Goal: Task Accomplishment & Management: Manage account settings

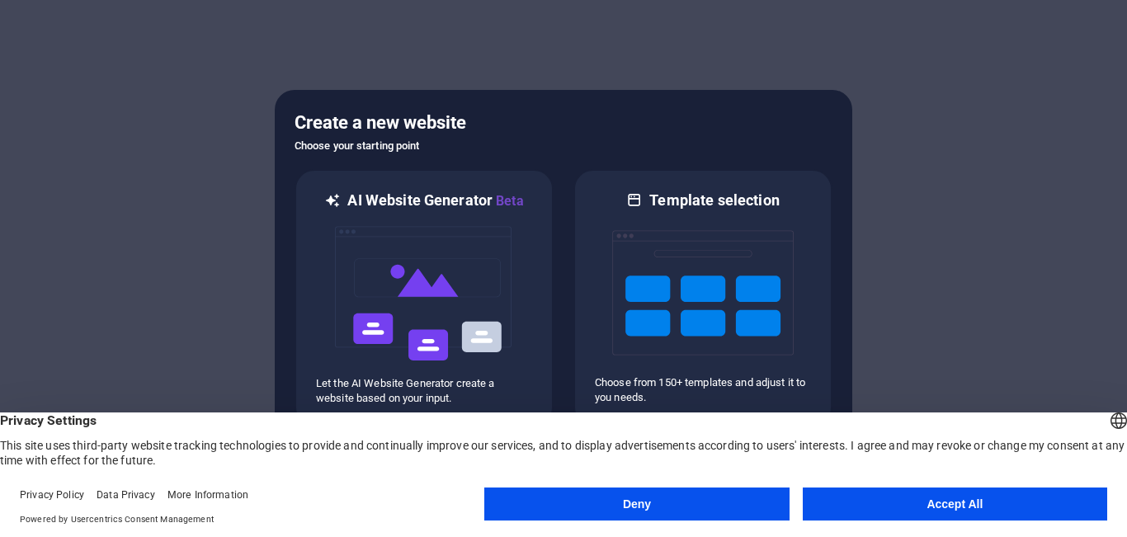
drag, startPoint x: 880, startPoint y: 506, endPoint x: 874, endPoint y: 496, distance: 11.5
click at [879, 506] on button "Accept All" at bounding box center [955, 504] width 304 height 33
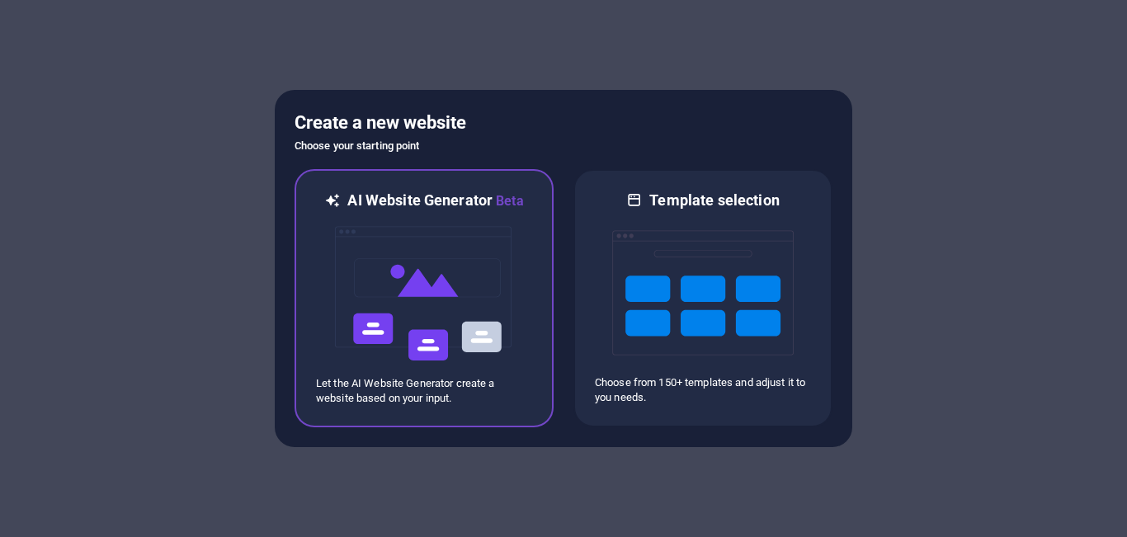
click at [438, 289] on img at bounding box center [423, 293] width 181 height 165
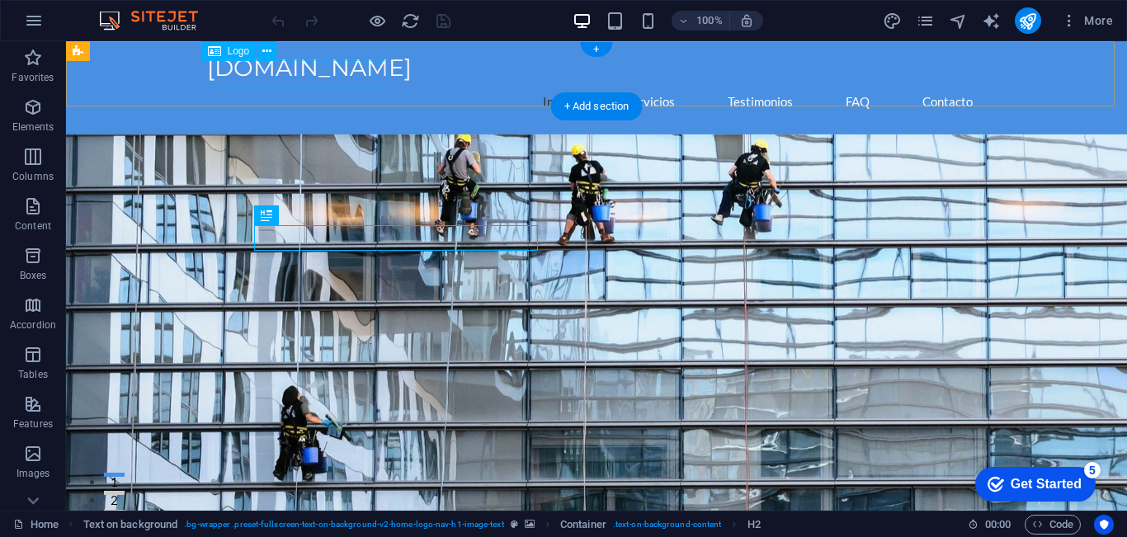
click at [326, 79] on div "[DOMAIN_NAME]" at bounding box center [596, 68] width 779 height 28
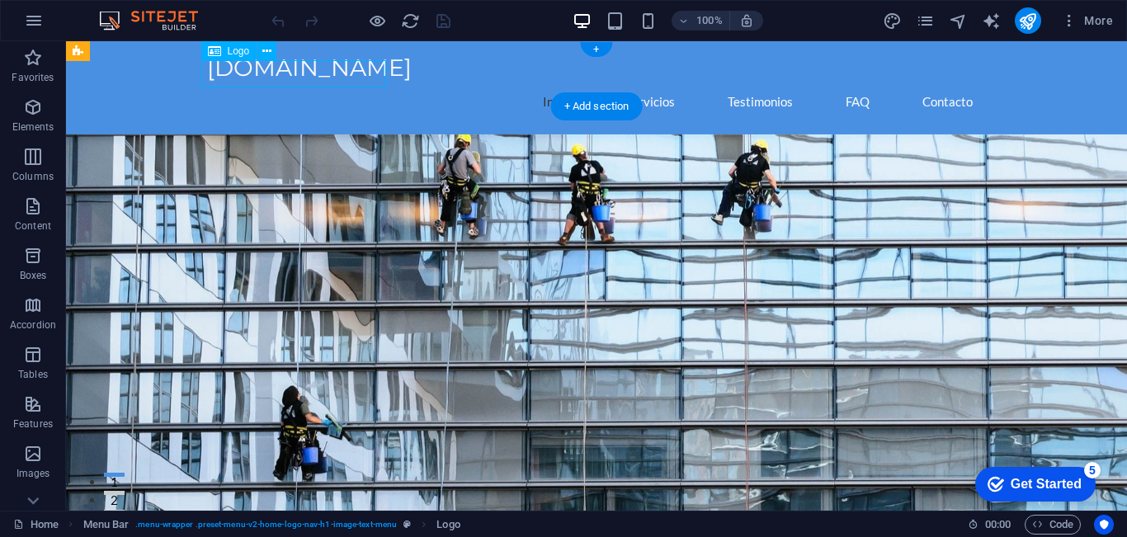
click at [323, 70] on div "[DOMAIN_NAME]" at bounding box center [596, 68] width 779 height 28
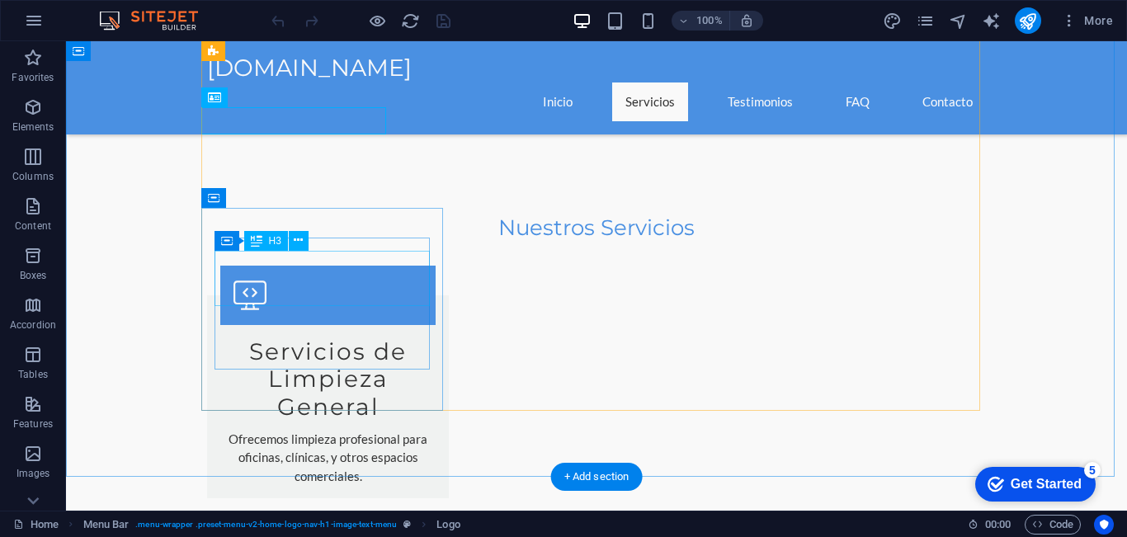
scroll to position [495, 0]
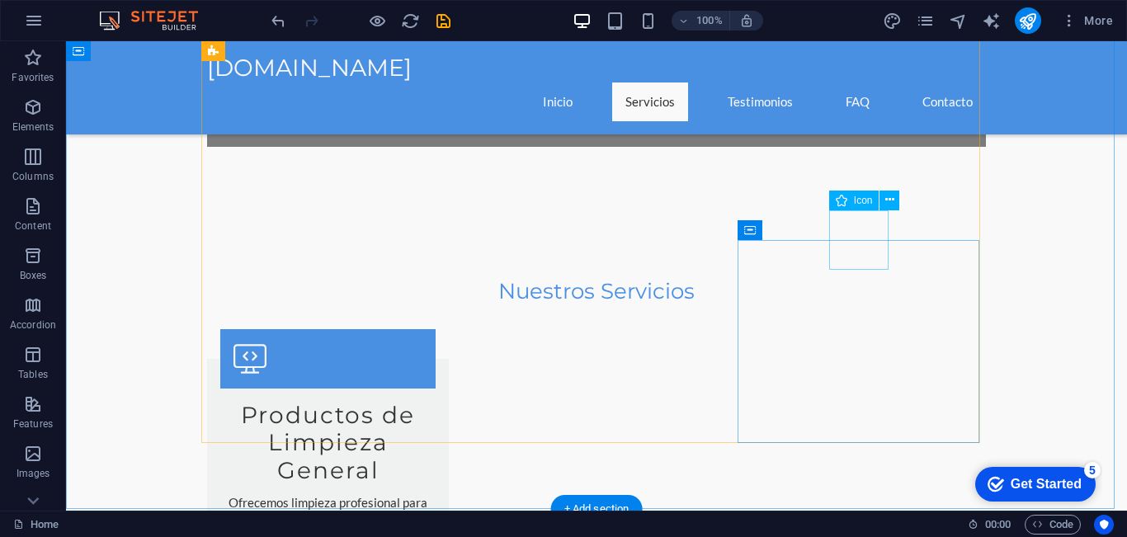
scroll to position [660, 0]
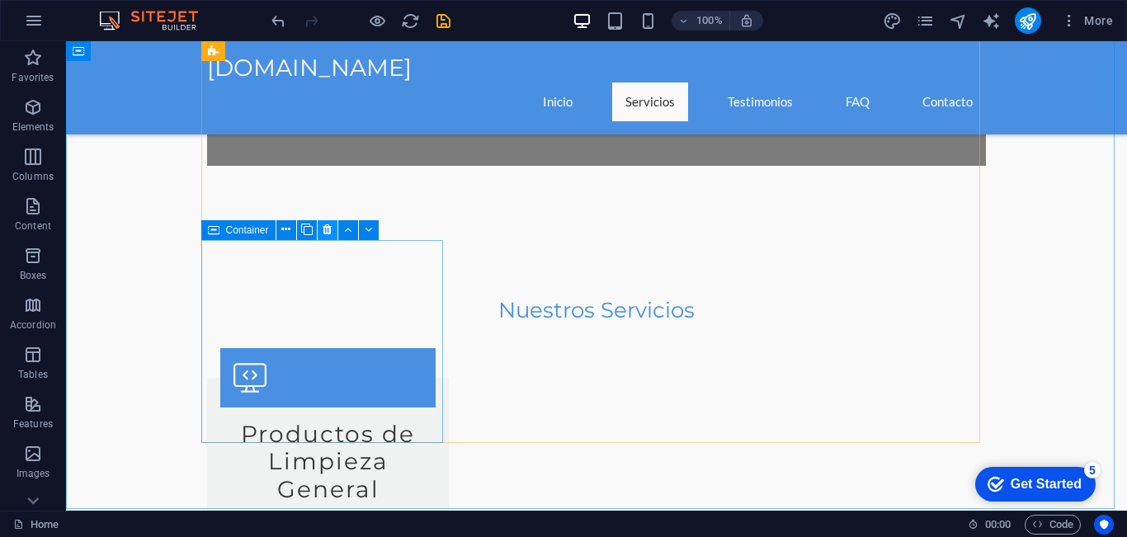
click at [329, 229] on icon at bounding box center [327, 229] width 9 height 17
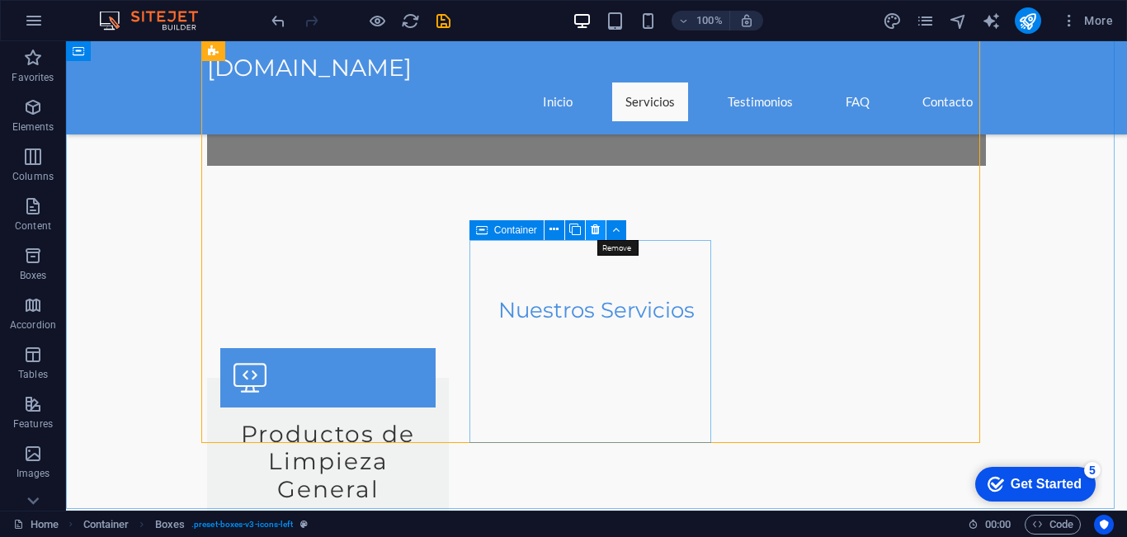
click at [594, 228] on icon at bounding box center [595, 229] width 9 height 17
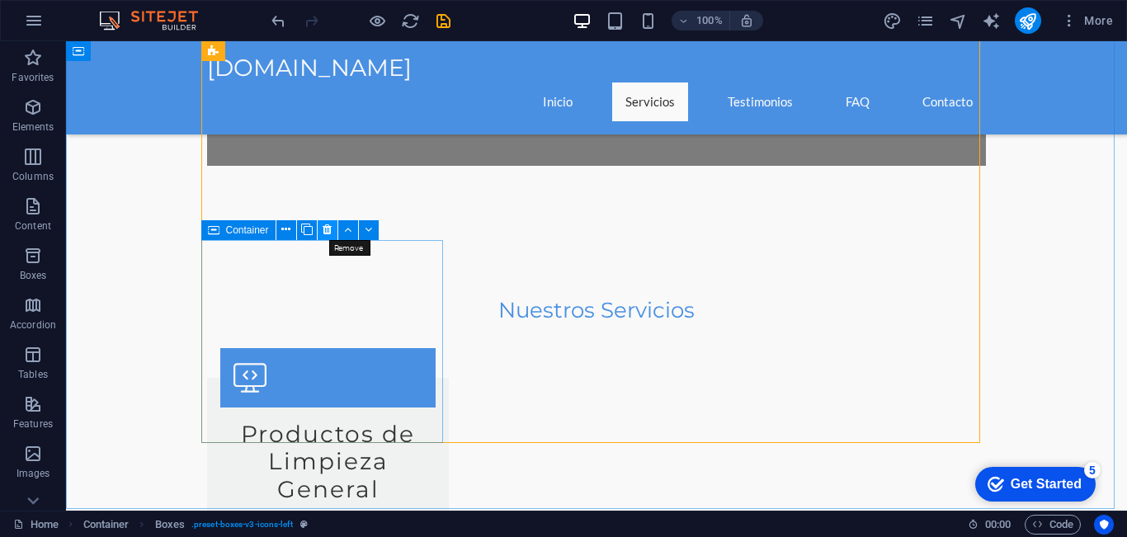
click at [330, 229] on icon at bounding box center [327, 229] width 9 height 17
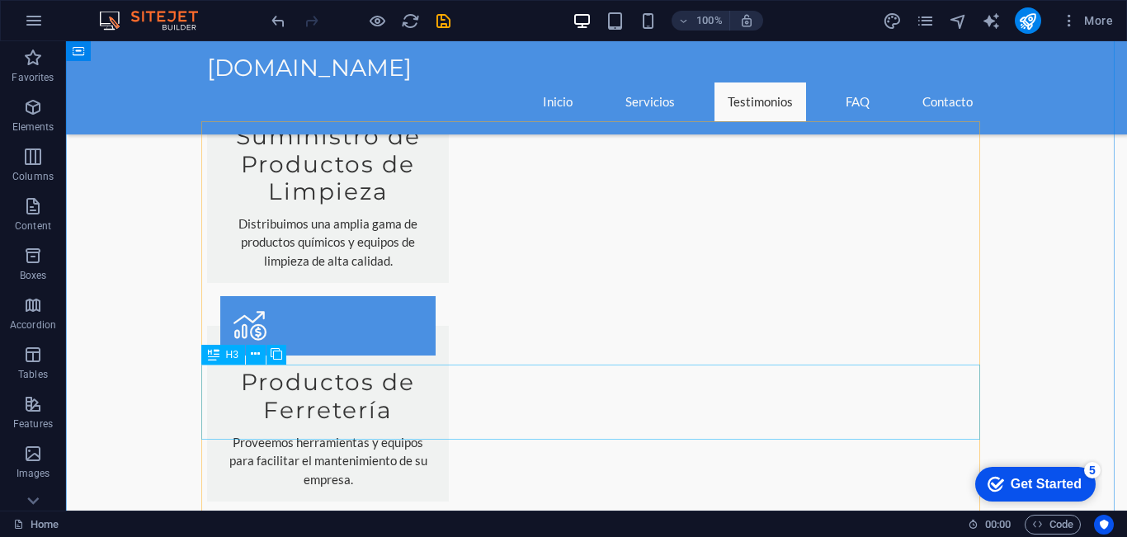
scroll to position [1237, 0]
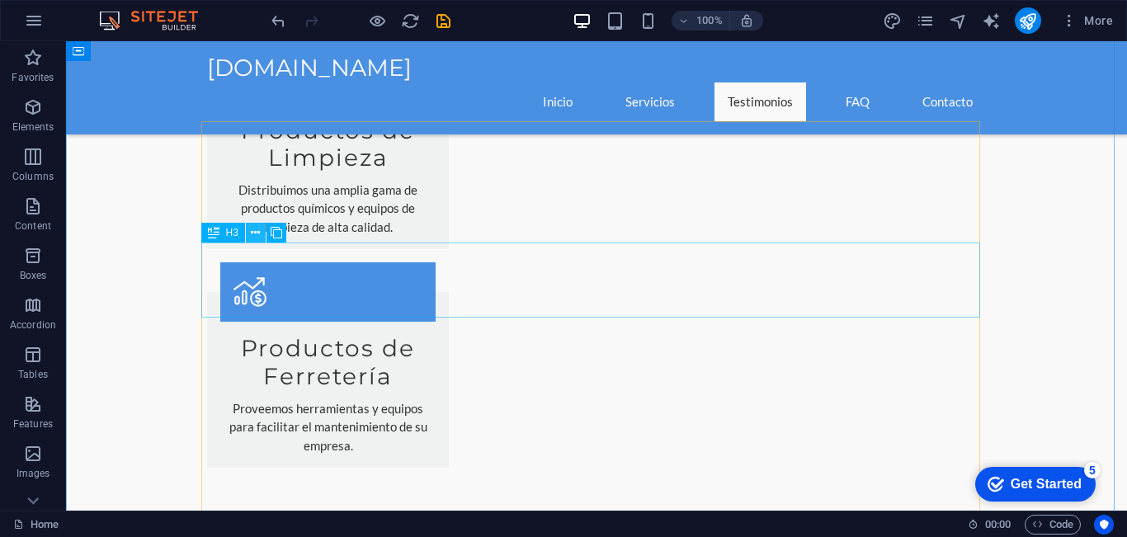
click at [255, 232] on icon at bounding box center [255, 232] width 9 height 17
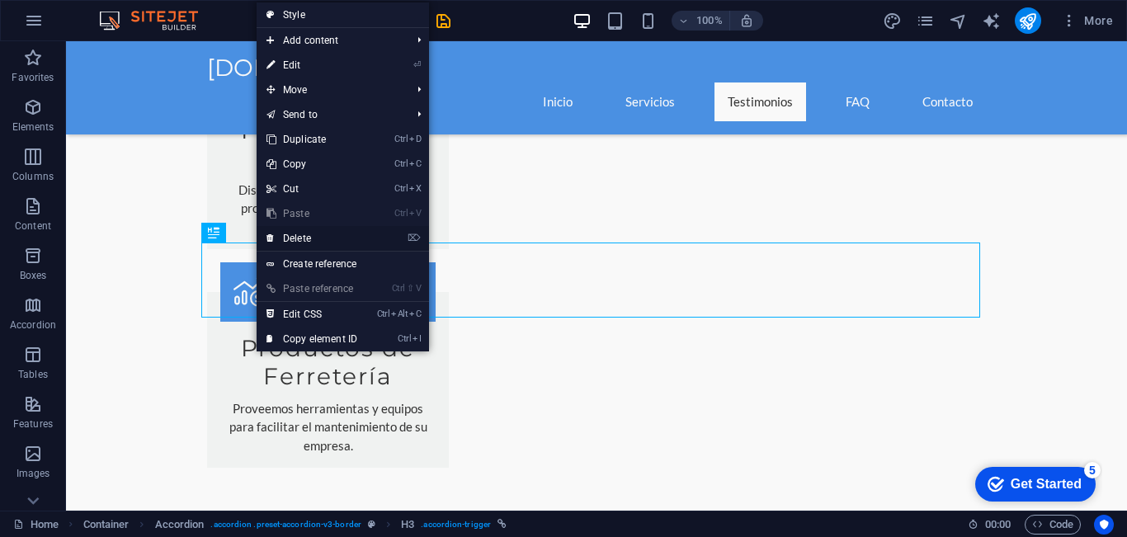
click at [289, 232] on link "⌦ Delete" at bounding box center [312, 238] width 111 height 25
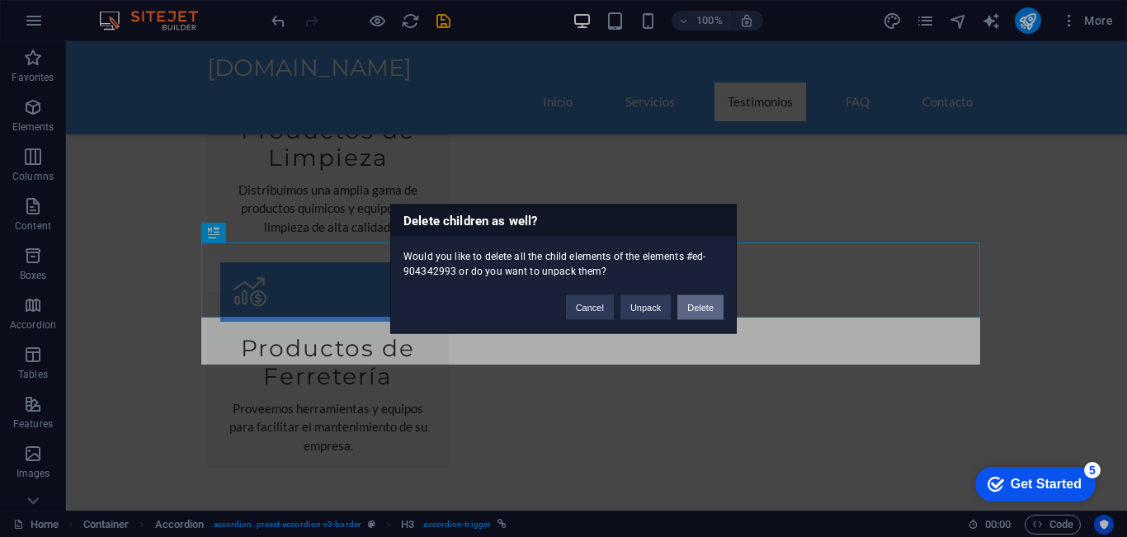
click at [700, 302] on button "Delete" at bounding box center [700, 307] width 46 height 25
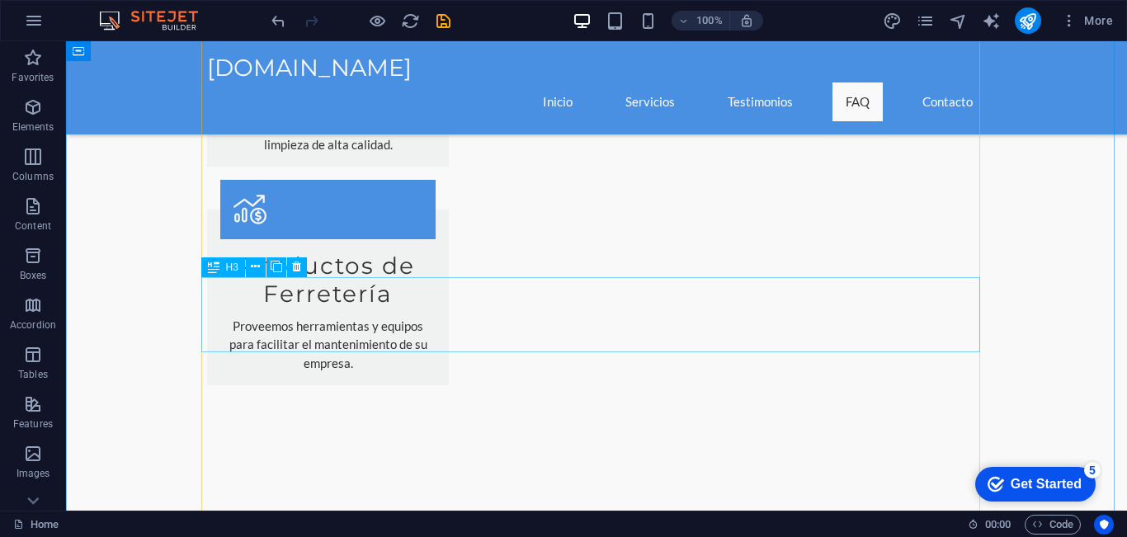
scroll to position [1402, 0]
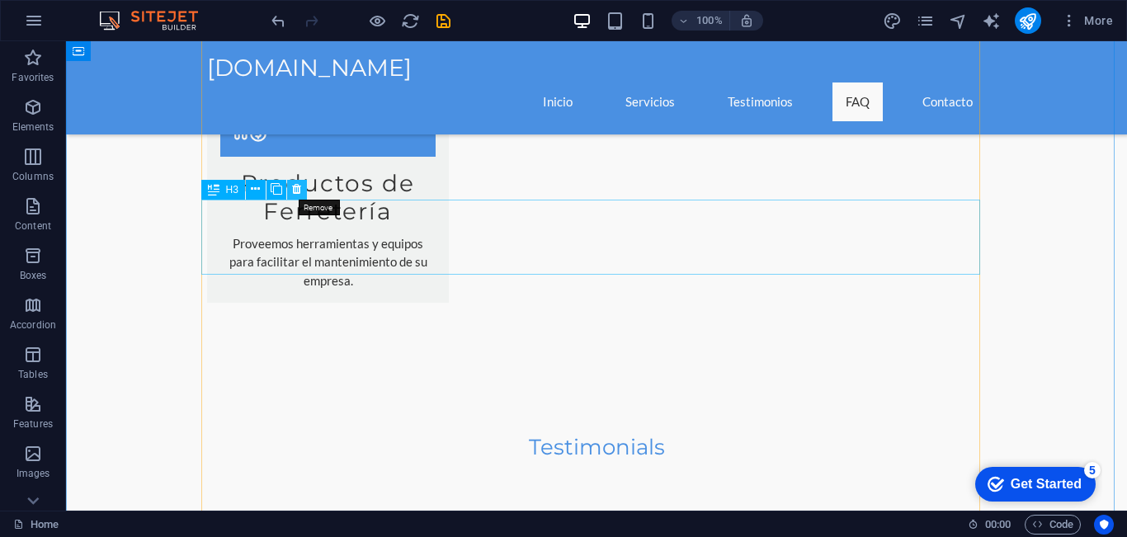
click at [298, 187] on icon at bounding box center [296, 189] width 9 height 17
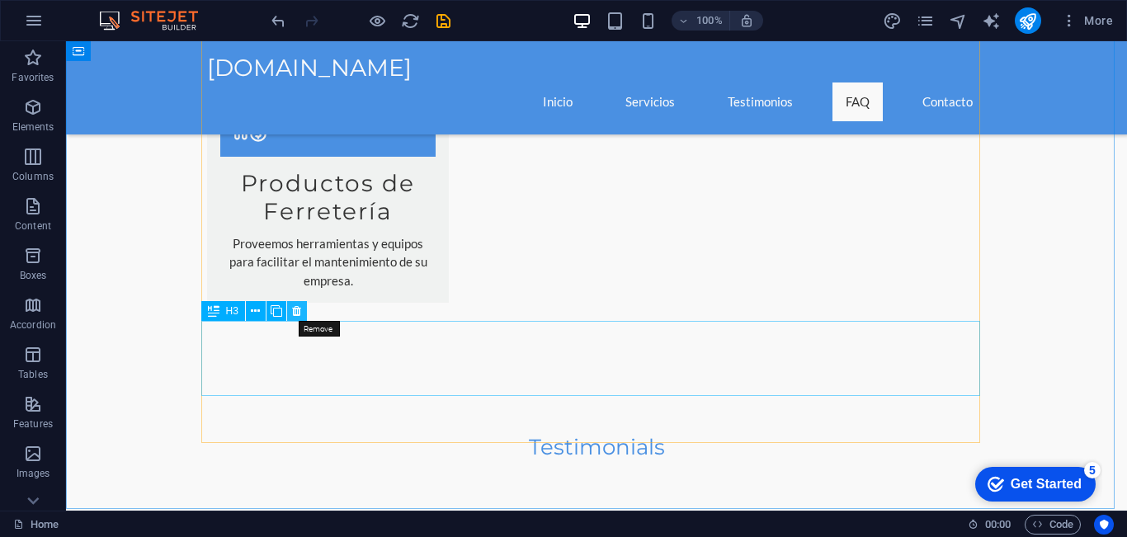
click at [297, 313] on icon at bounding box center [296, 311] width 9 height 17
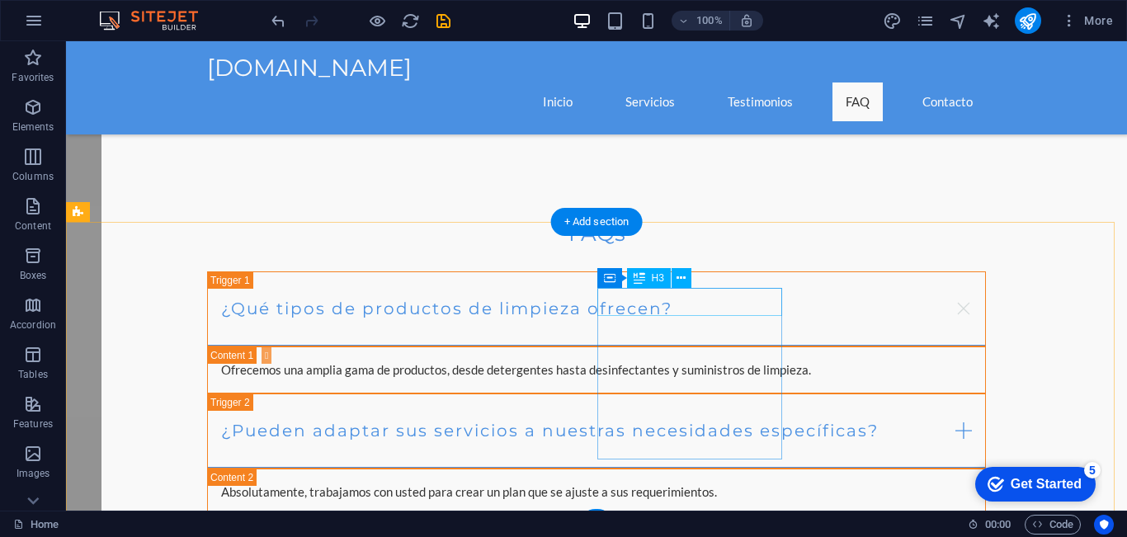
scroll to position [2024, 0]
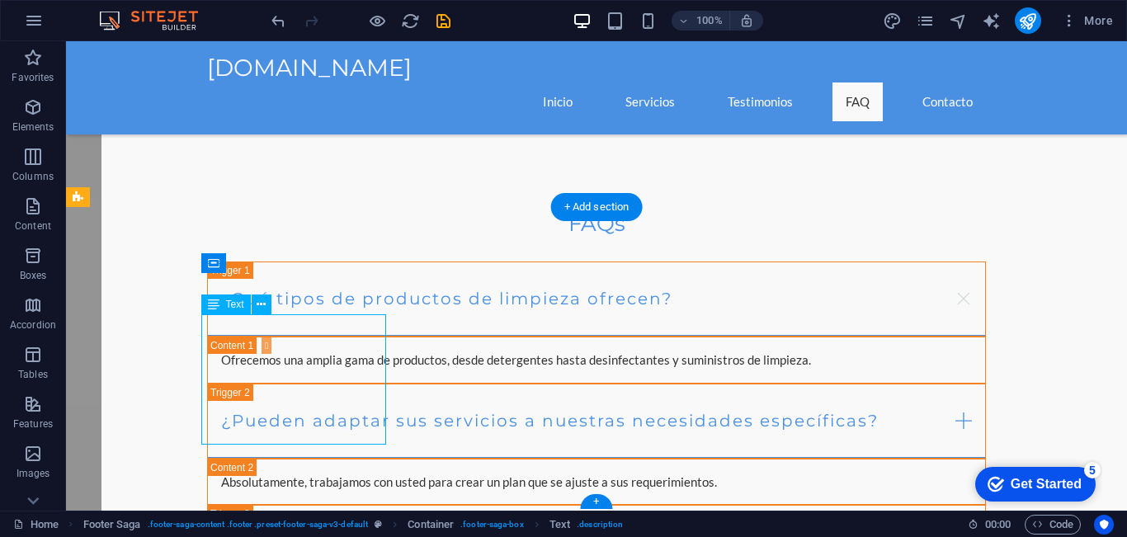
click at [233, 309] on span "Text" at bounding box center [235, 304] width 18 height 10
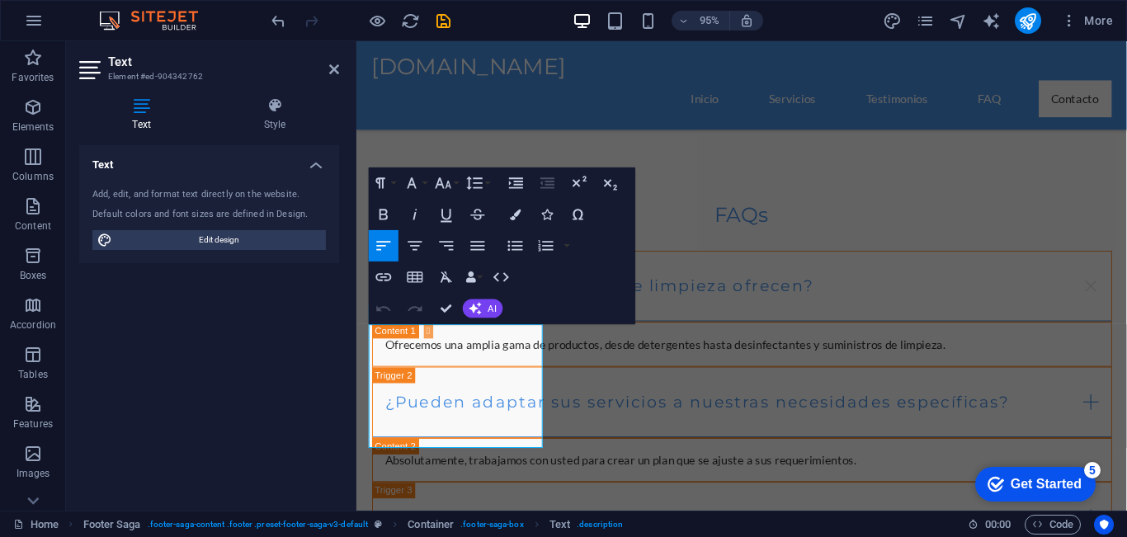
scroll to position [2000, 0]
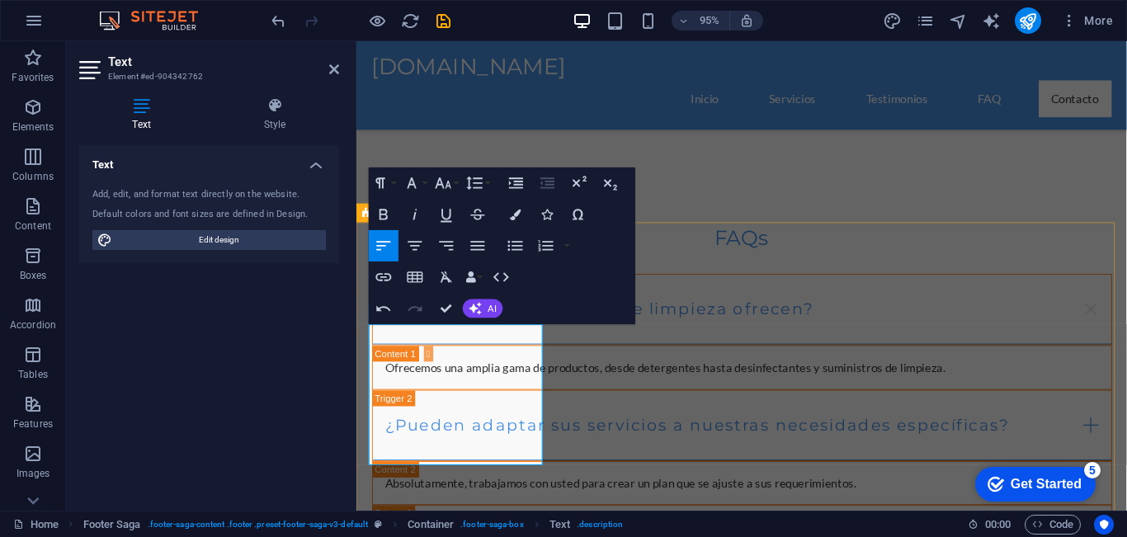
drag, startPoint x: 396, startPoint y: 423, endPoint x: 496, endPoint y: 411, distance: 100.6
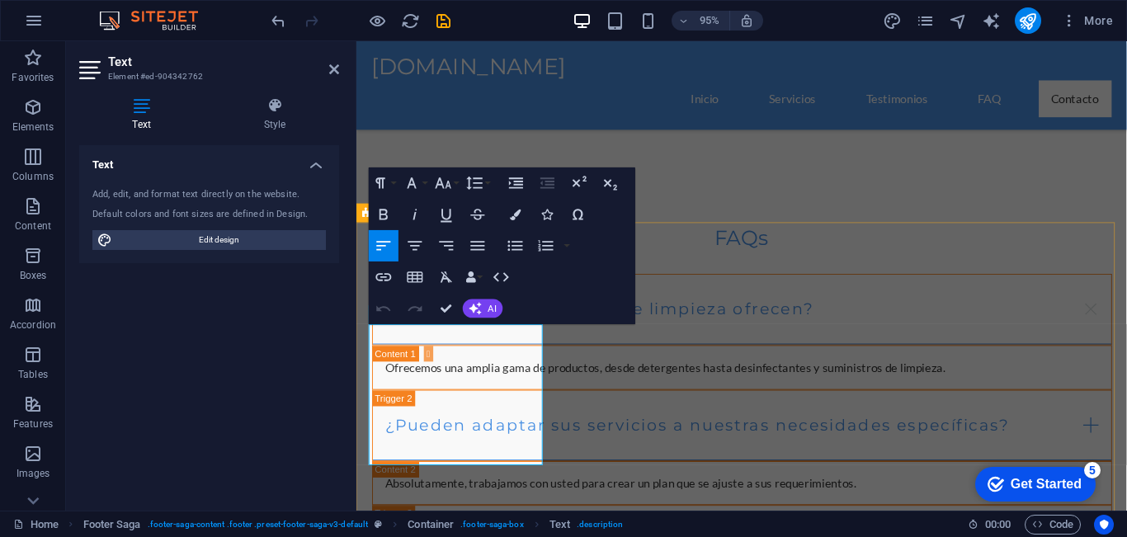
drag, startPoint x: 426, startPoint y: 481, endPoint x: 365, endPoint y: 461, distance: 63.4
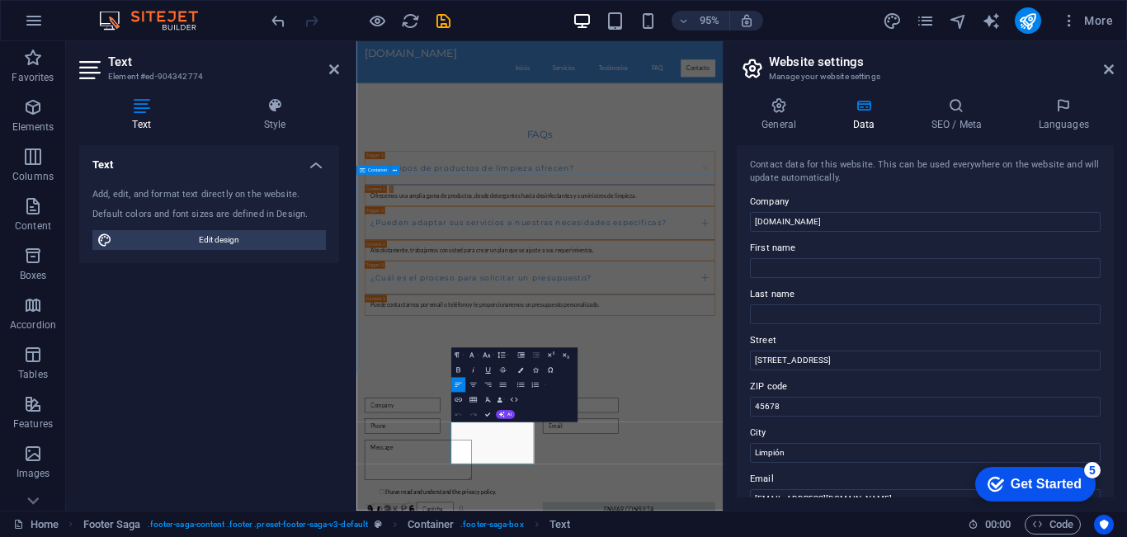
scroll to position [1451, 0]
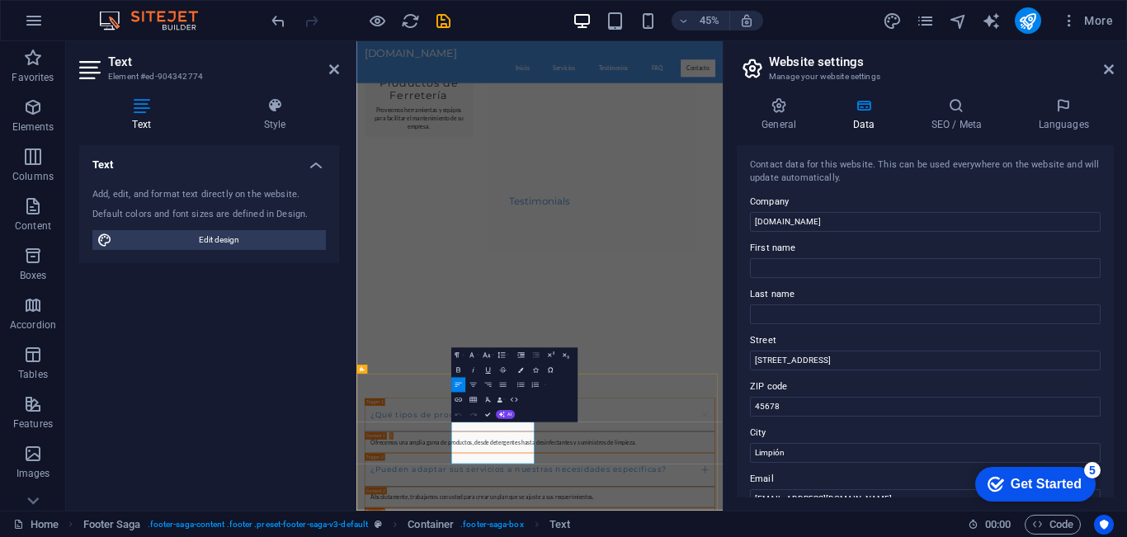
drag, startPoint x: 844, startPoint y: 220, endPoint x: 784, endPoint y: 235, distance: 62.0
click at [784, 235] on div "Contact data for this website. This can be used everywhere on the website and w…" at bounding box center [925, 321] width 377 height 352
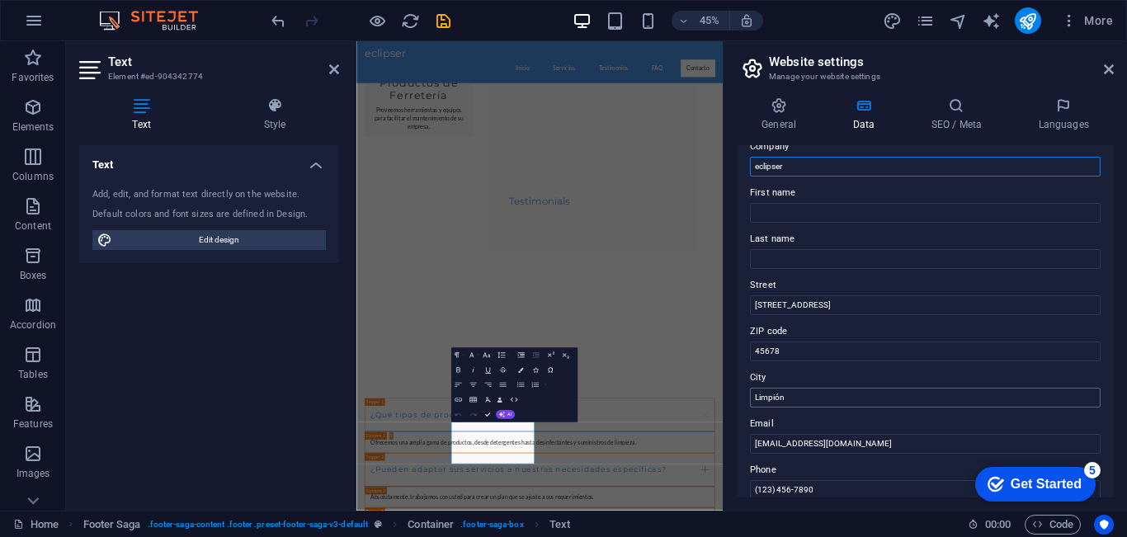
scroll to position [82, 0]
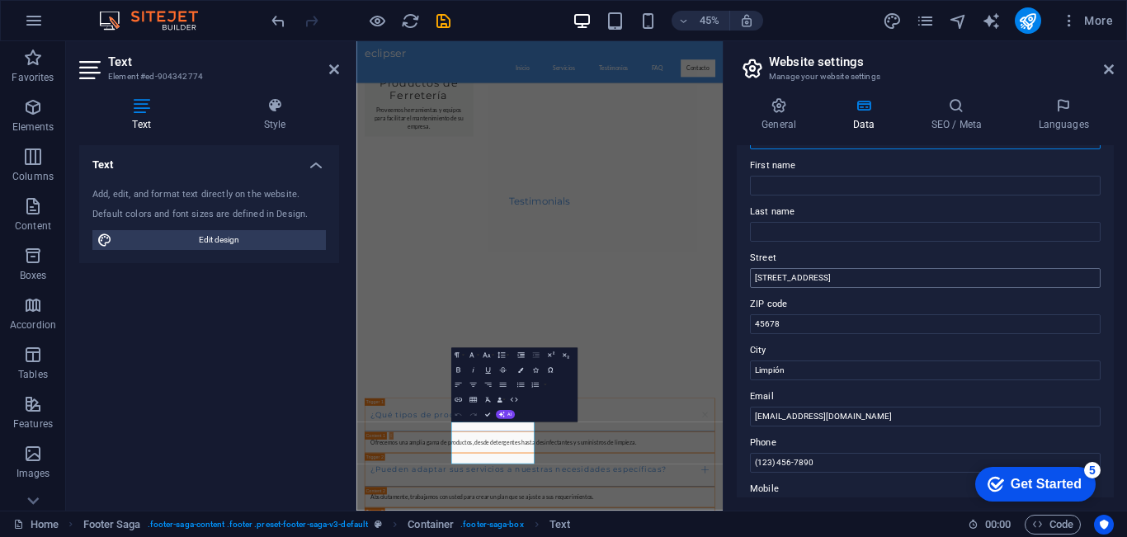
type input "eclipser"
click at [893, 276] on input "[STREET_ADDRESS]" at bounding box center [925, 278] width 351 height 20
drag, startPoint x: 1287, startPoint y: 320, endPoint x: 1075, endPoint y: 568, distance: 326.5
click at [869, 276] on input "[STREET_ADDRESS]" at bounding box center [925, 278] width 351 height 20
drag, startPoint x: 892, startPoint y: 275, endPoint x: 756, endPoint y: 275, distance: 136.1
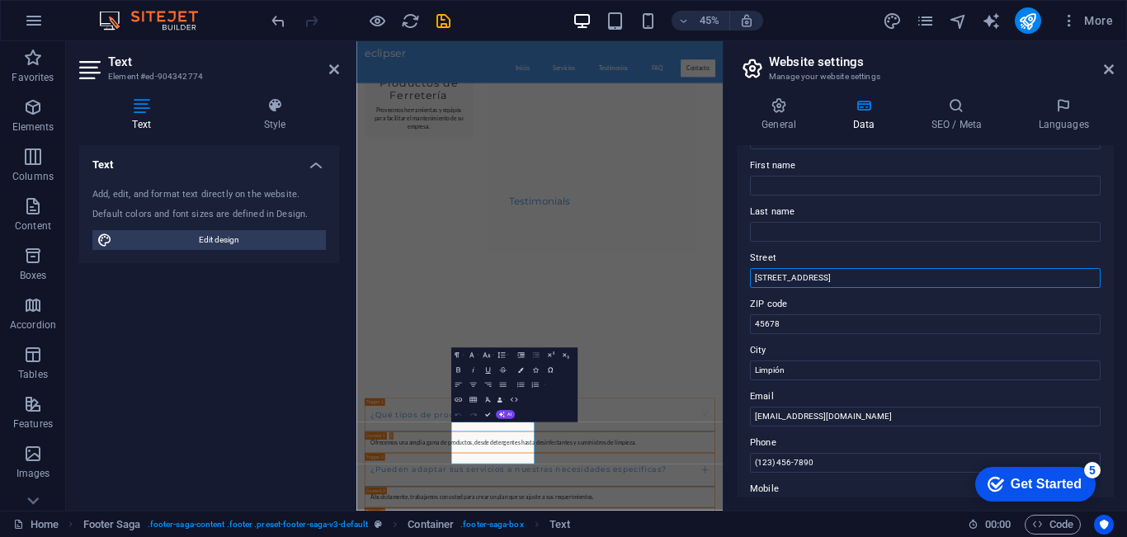
click at [756, 275] on input "[STREET_ADDRESS]" at bounding box center [925, 278] width 351 height 20
type input "Mi [GEOGRAPHIC_DATA]"
drag, startPoint x: 804, startPoint y: 322, endPoint x: 747, endPoint y: 324, distance: 57.0
click at [747, 324] on div "Contact data for this website. This can be used everywhere on the website and w…" at bounding box center [925, 321] width 377 height 352
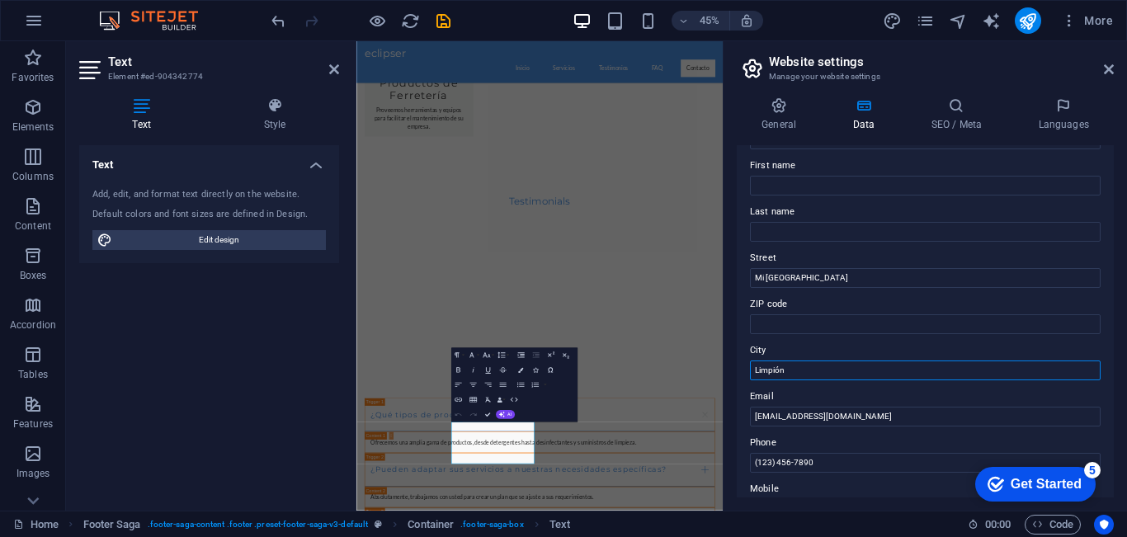
click at [801, 365] on input "Limpión" at bounding box center [925, 371] width 351 height 20
drag, startPoint x: 1185, startPoint y: 406, endPoint x: 1080, endPoint y: 415, distance: 106.0
click at [793, 370] on input "Limpión" at bounding box center [925, 371] width 351 height 20
drag, startPoint x: 808, startPoint y: 369, endPoint x: 742, endPoint y: 369, distance: 66.0
click at [742, 369] on div "Contact data for this website. This can be used everywhere on the website and w…" at bounding box center [925, 321] width 377 height 352
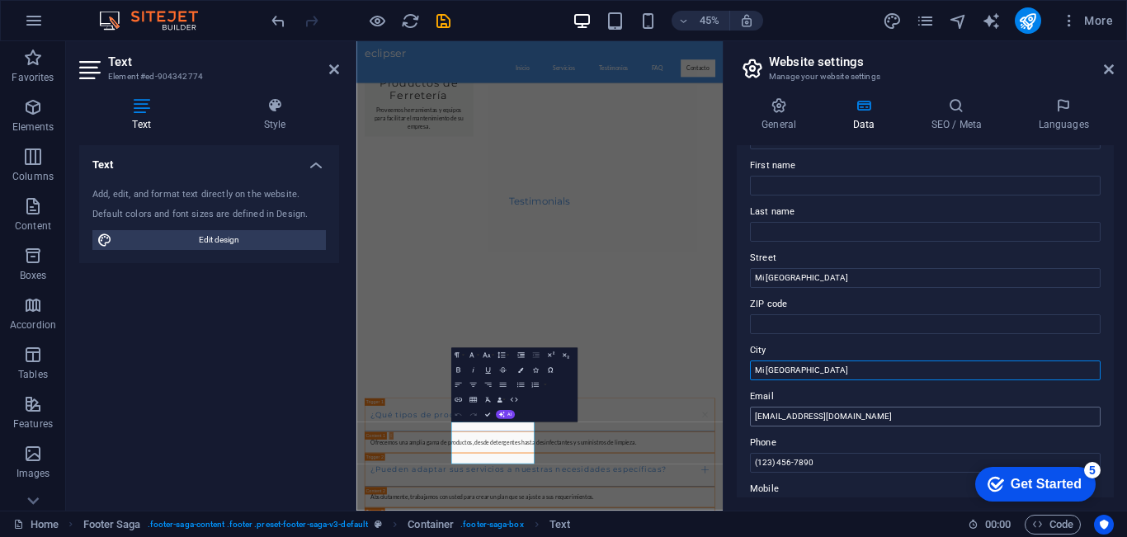
type input "Mi [GEOGRAPHIC_DATA]"
click at [767, 418] on input "[EMAIL_ADDRESS][DOMAIN_NAME]" at bounding box center [925, 417] width 351 height 20
type input "[EMAIL_ADDRESS][DOMAIN_NAME]"
drag, startPoint x: 835, startPoint y: 459, endPoint x: 742, endPoint y: 463, distance: 93.3
click at [742, 463] on div "Contact data for this website. This can be used everywhere on the website and w…" at bounding box center [925, 321] width 377 height 352
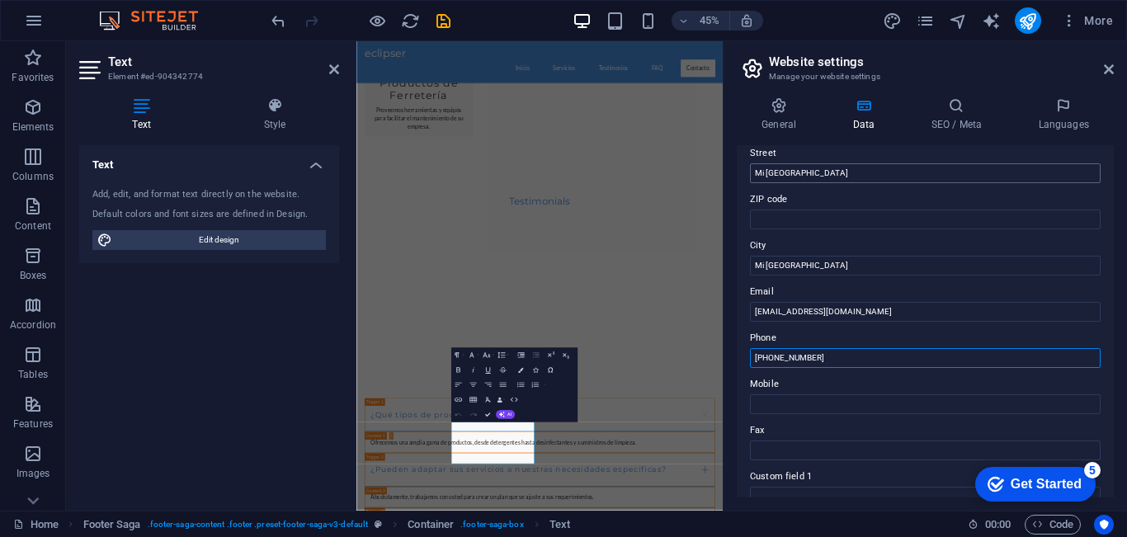
scroll to position [0, 0]
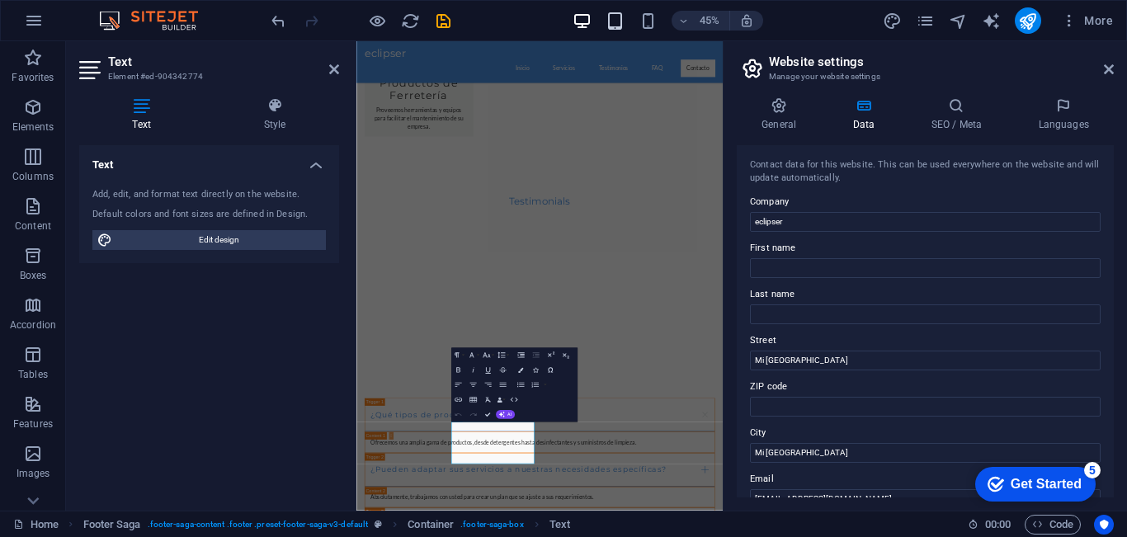
type input "[PHONE_NUMBER]"
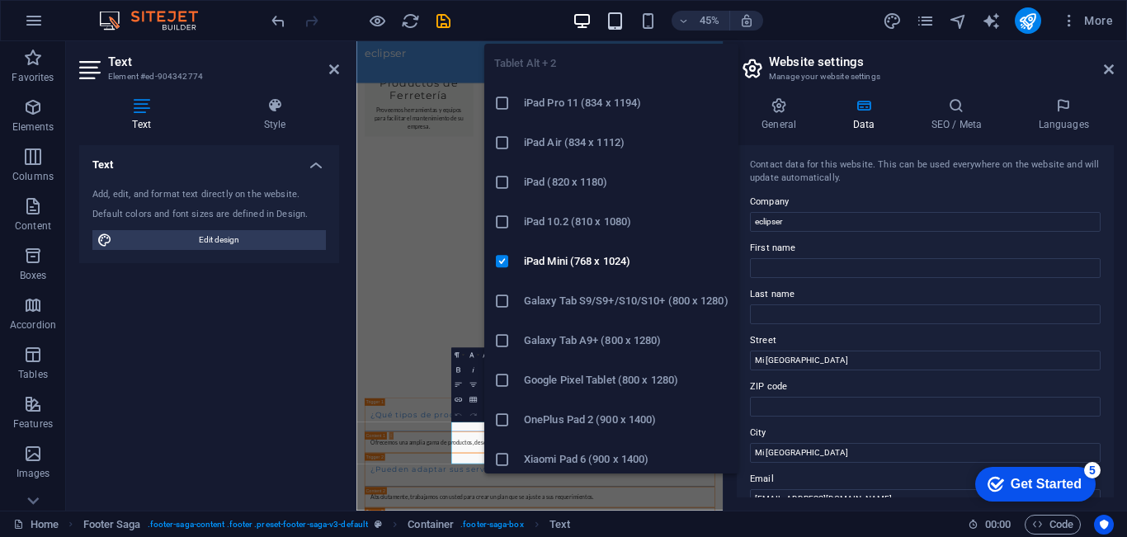
click at [615, 21] on icon "button" at bounding box center [615, 21] width 19 height 19
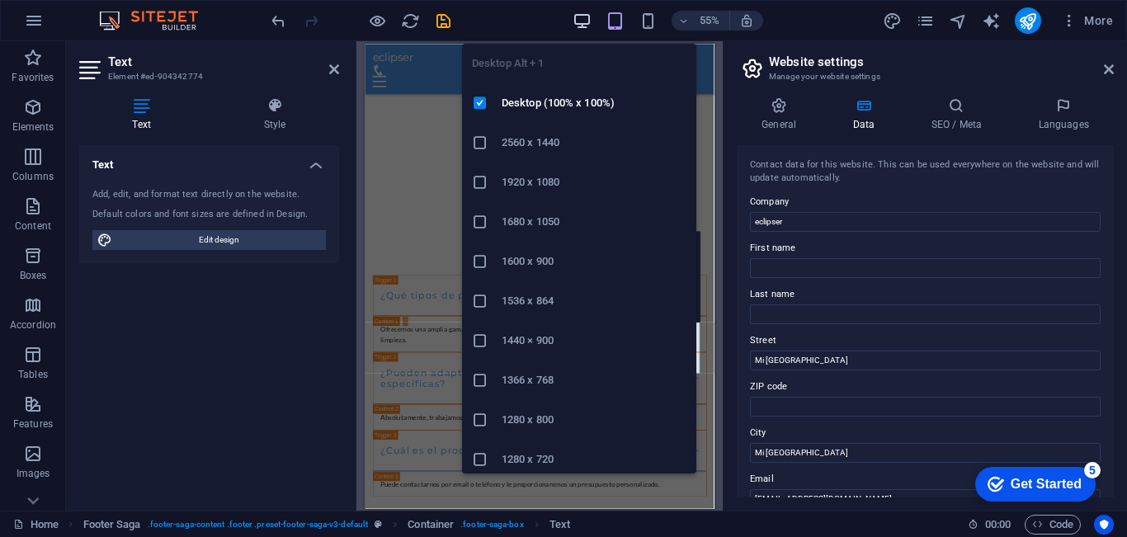
click at [579, 21] on icon "button" at bounding box center [582, 21] width 19 height 19
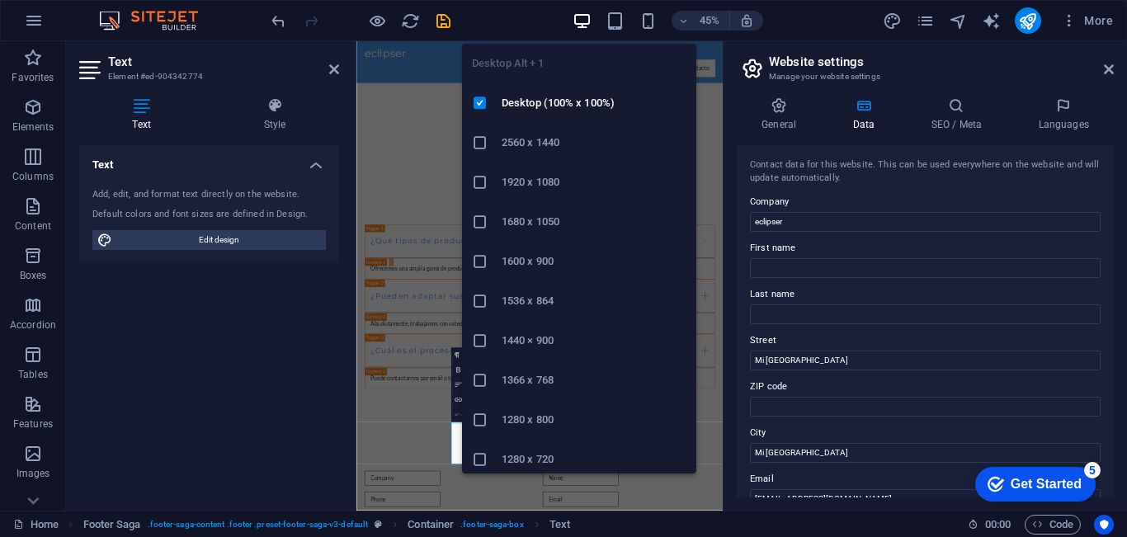
scroll to position [1451, 0]
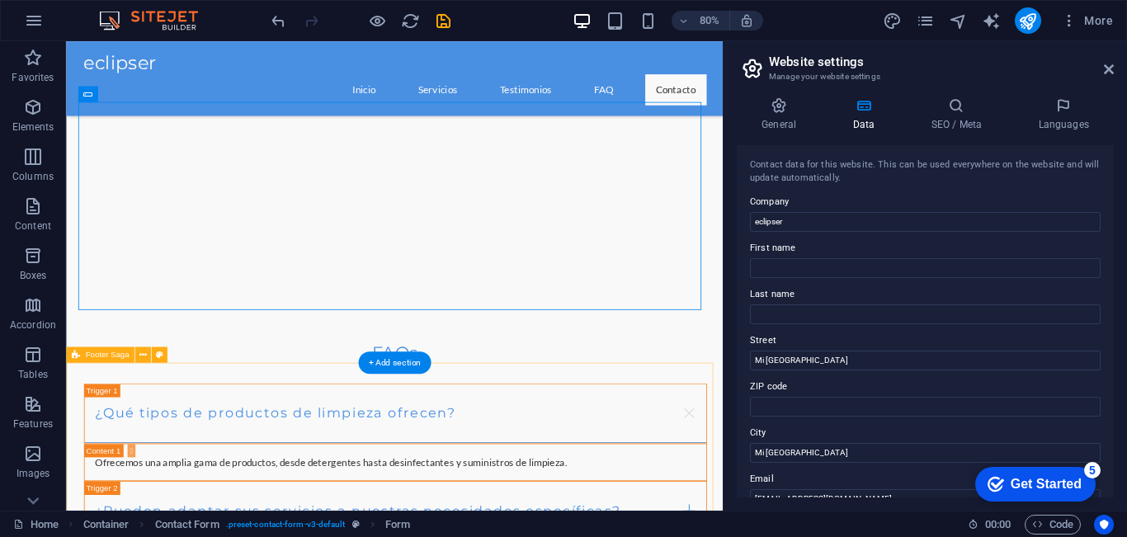
scroll to position [1865, 0]
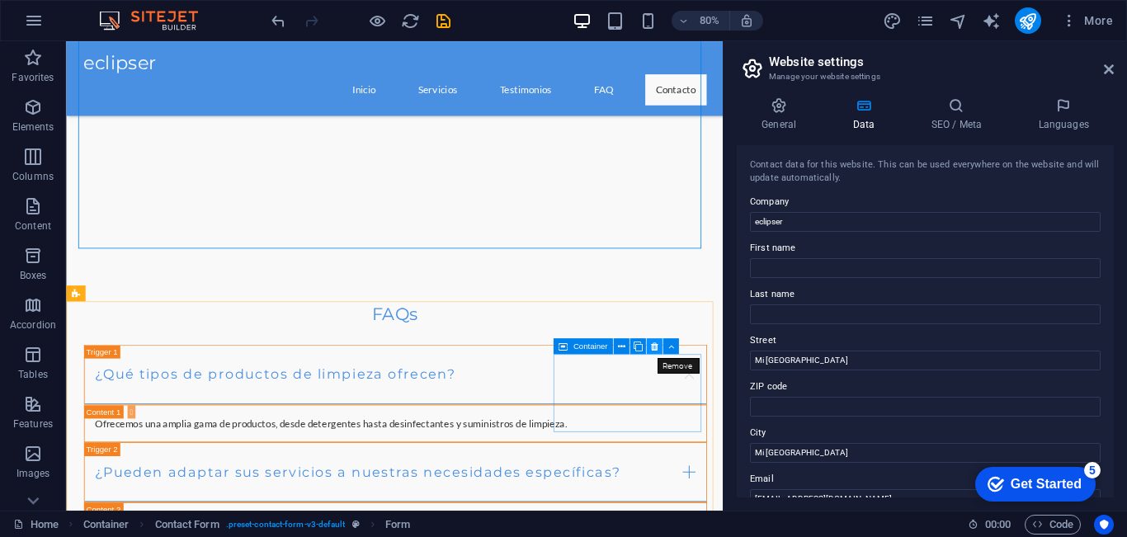
click at [657, 346] on icon at bounding box center [653, 347] width 7 height 14
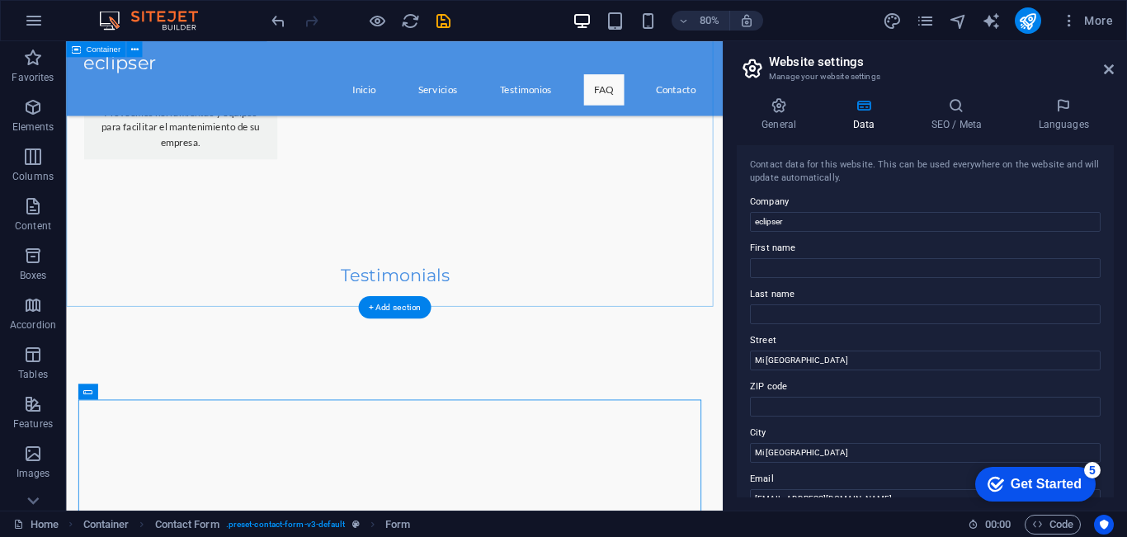
scroll to position [1370, 0]
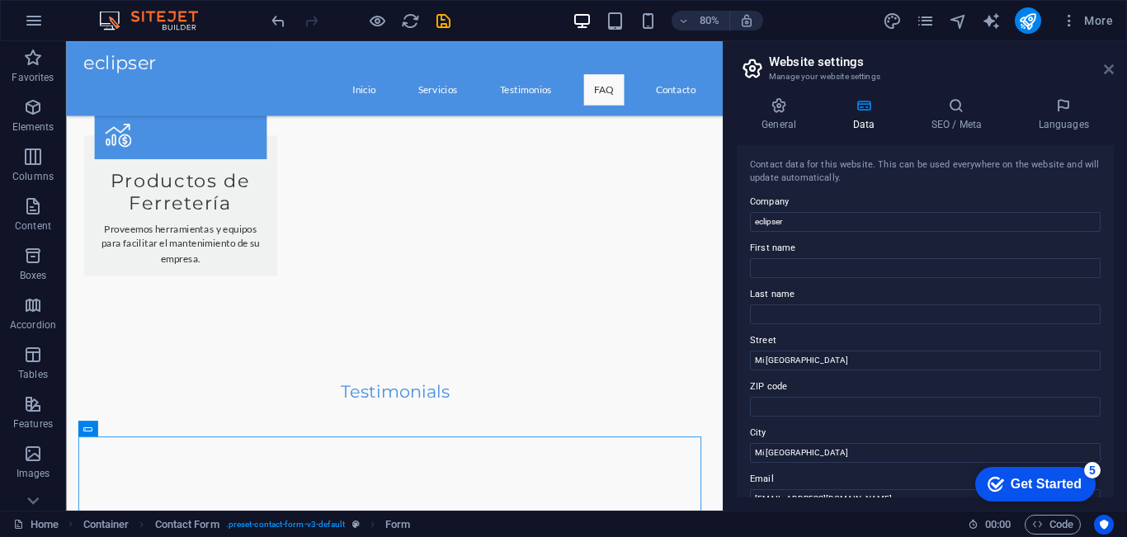
click at [1110, 67] on icon at bounding box center [1109, 69] width 10 height 13
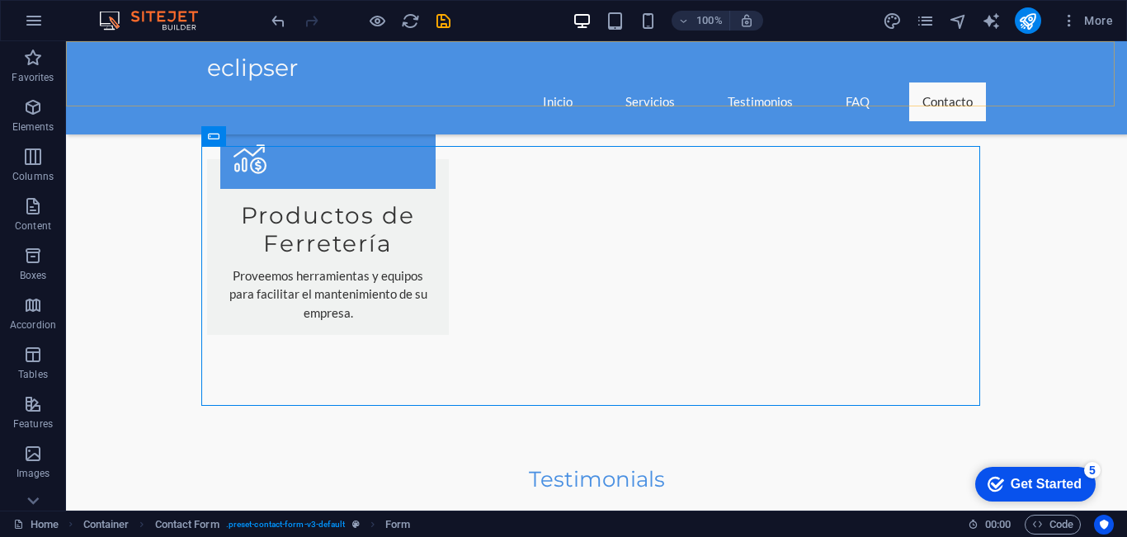
scroll to position [1760, 0]
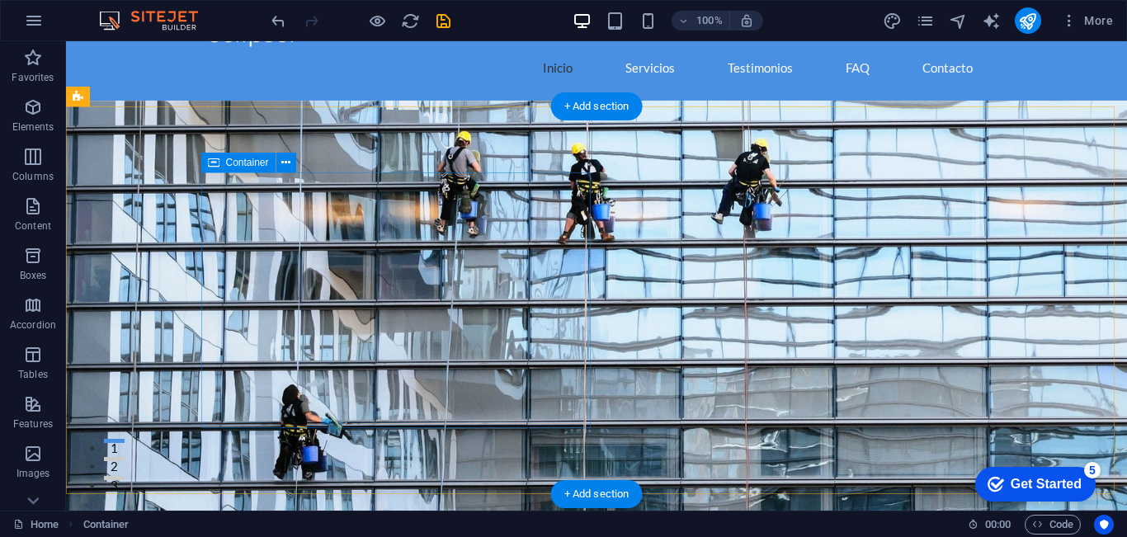
scroll to position [0, 0]
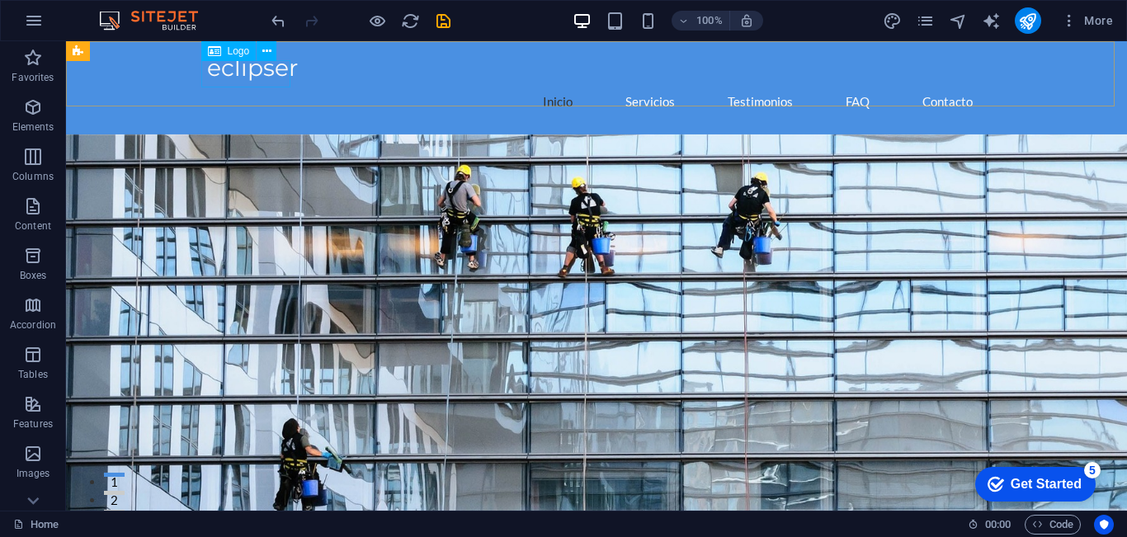
click at [214, 52] on icon at bounding box center [214, 51] width 13 height 20
click at [271, 51] on icon at bounding box center [266, 51] width 9 height 17
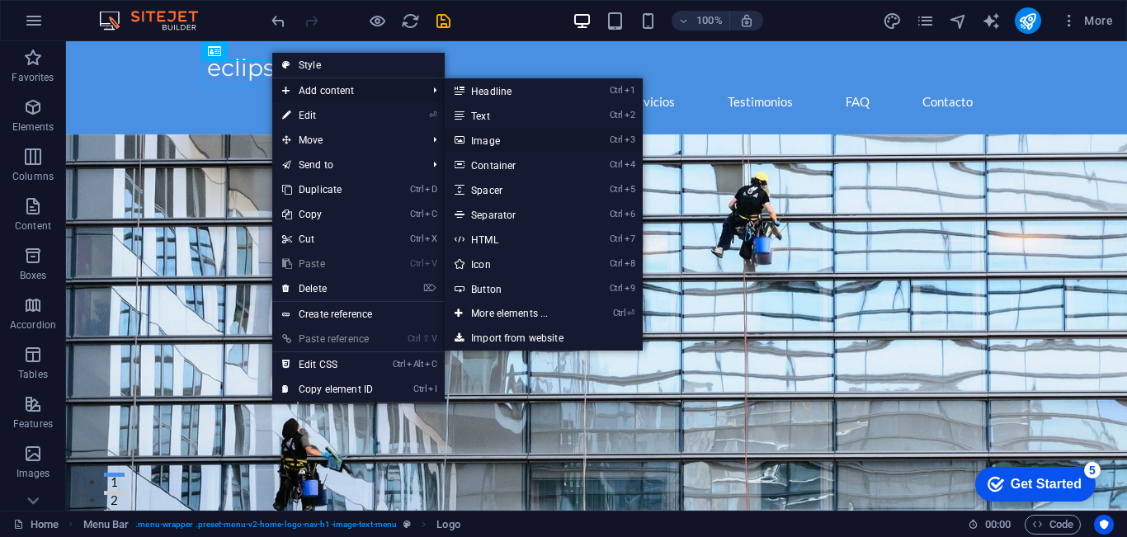
click at [492, 134] on link "Ctrl 3 Image" at bounding box center [513, 140] width 136 height 25
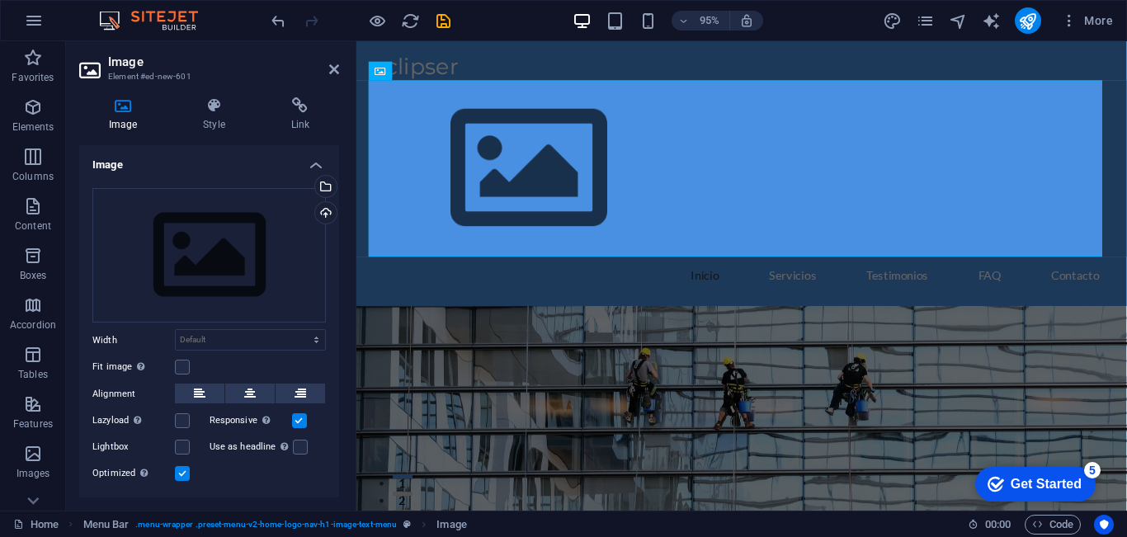
click at [1038, 429] on figure at bounding box center [761, 514] width 811 height 388
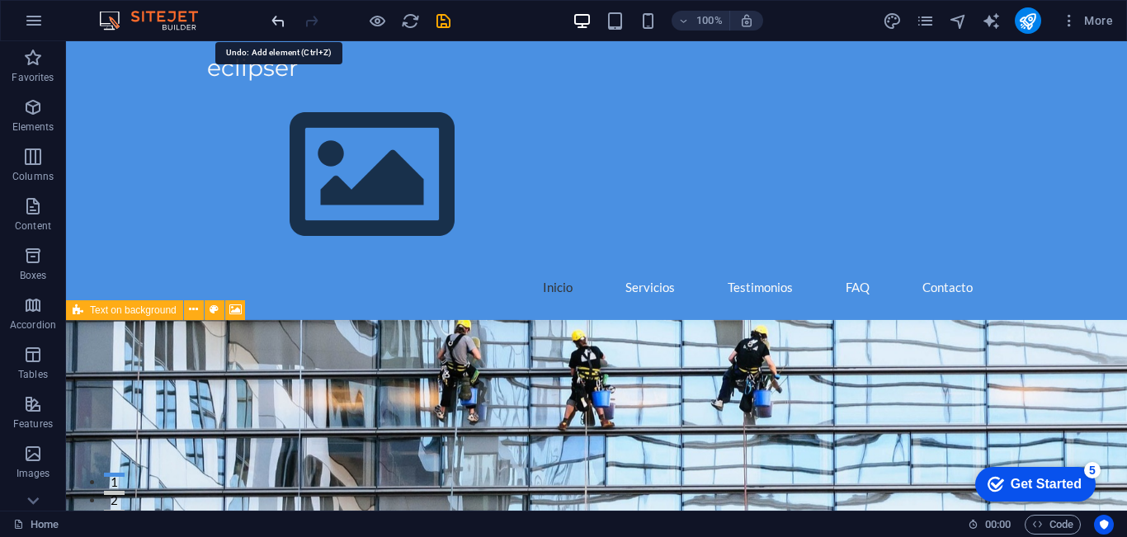
click at [280, 21] on icon "undo" at bounding box center [278, 21] width 19 height 19
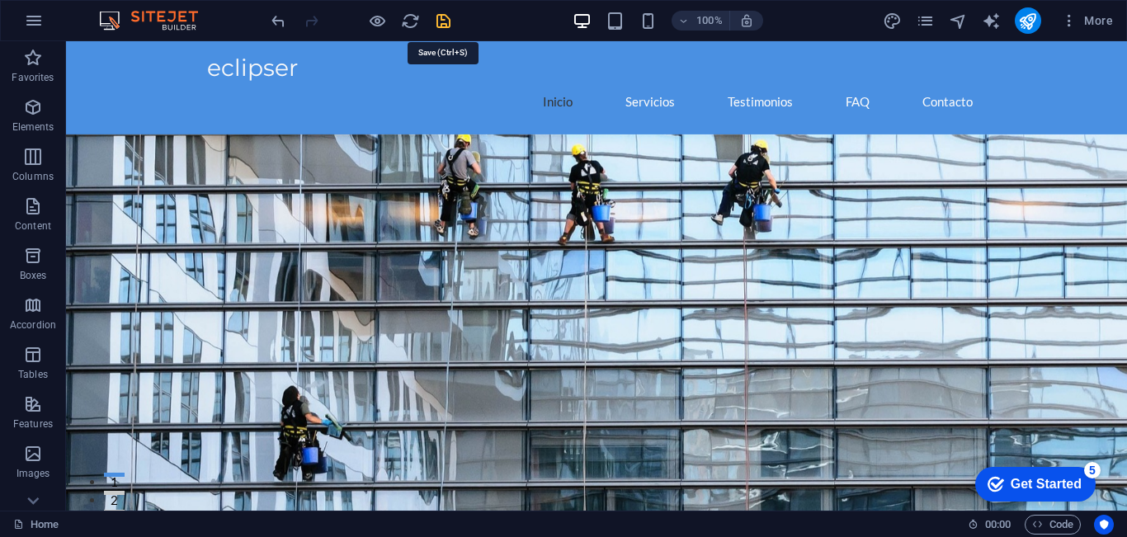
click at [445, 22] on icon "save" at bounding box center [443, 21] width 19 height 19
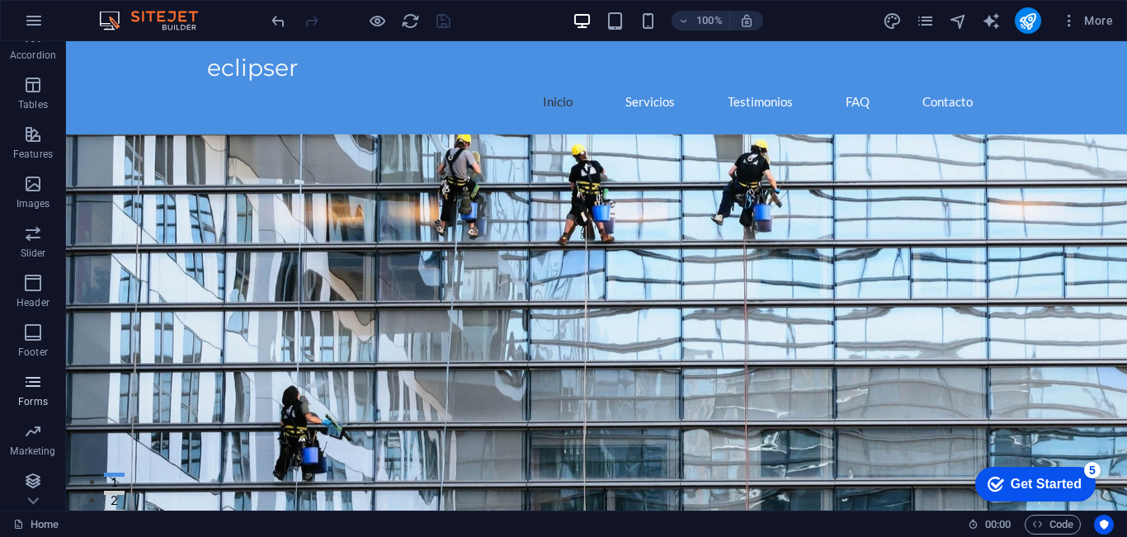
scroll to position [273, 0]
click at [23, 386] on icon "button" at bounding box center [33, 379] width 20 height 20
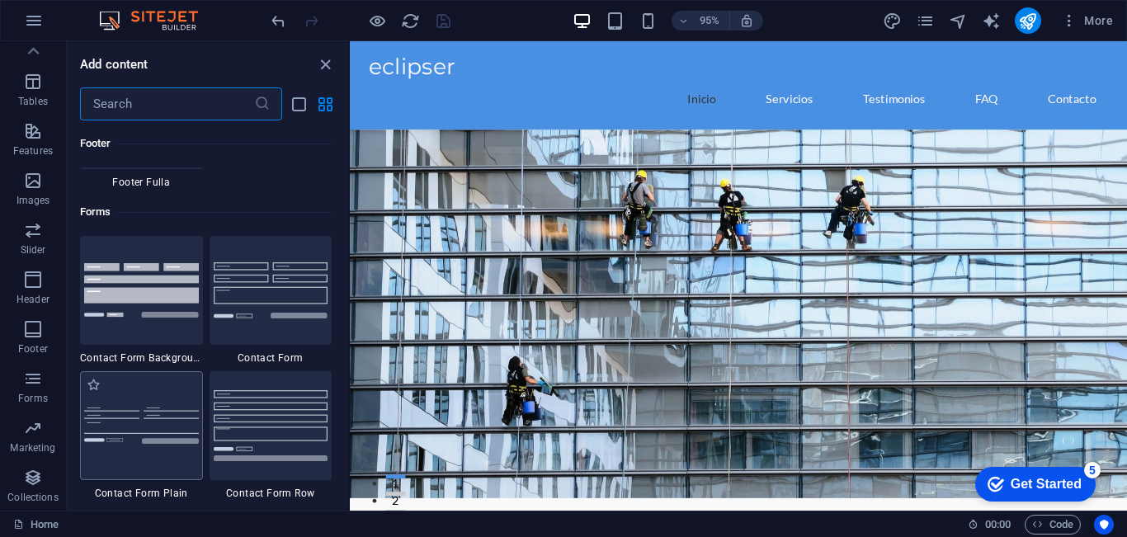
scroll to position [12044, 0]
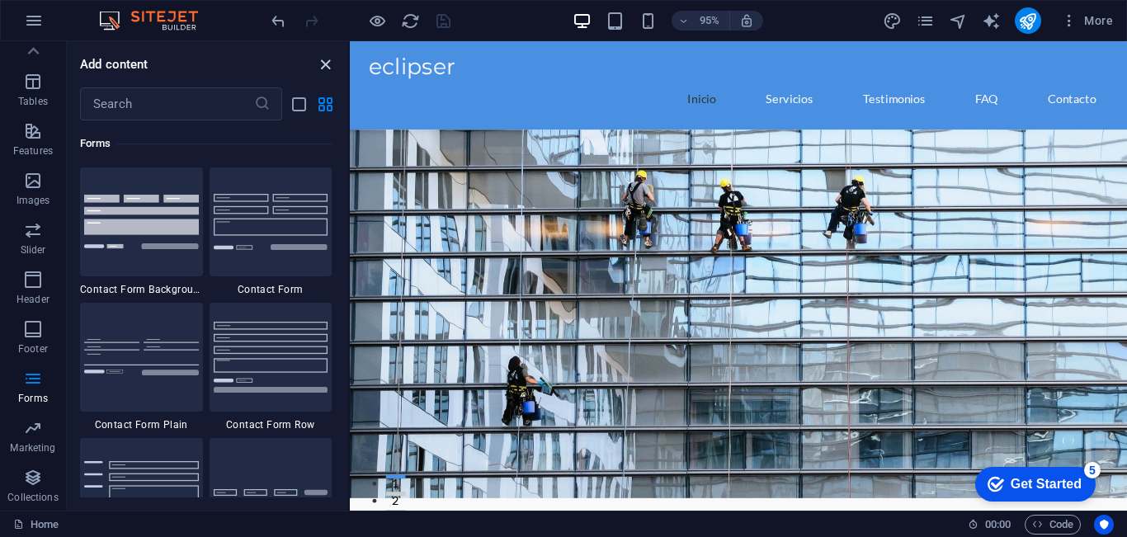
drag, startPoint x: 324, startPoint y: 59, endPoint x: 263, endPoint y: 21, distance: 71.4
click at [324, 59] on icon "close panel" at bounding box center [325, 64] width 19 height 19
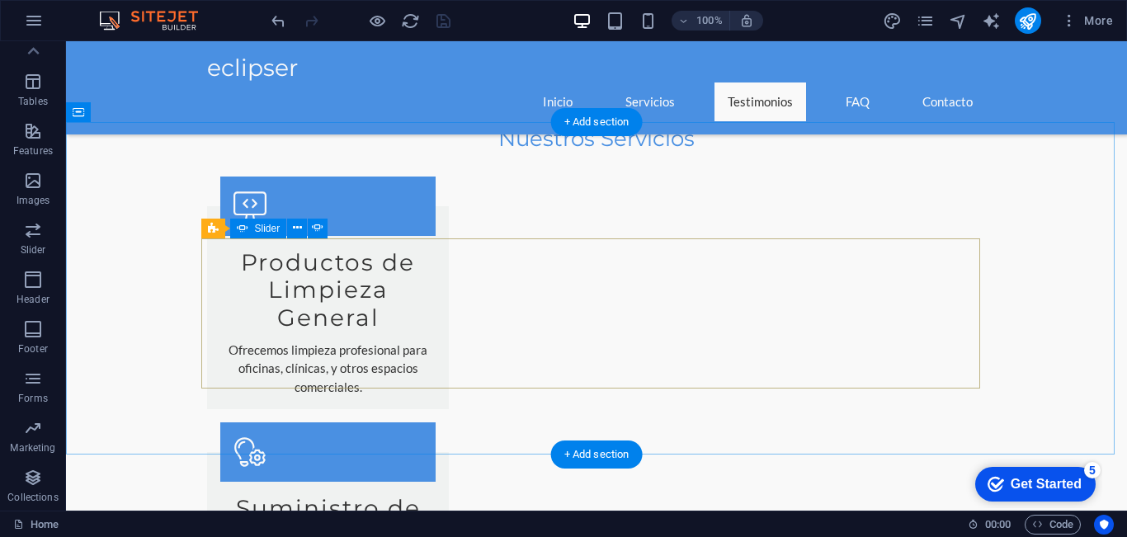
scroll to position [742, 0]
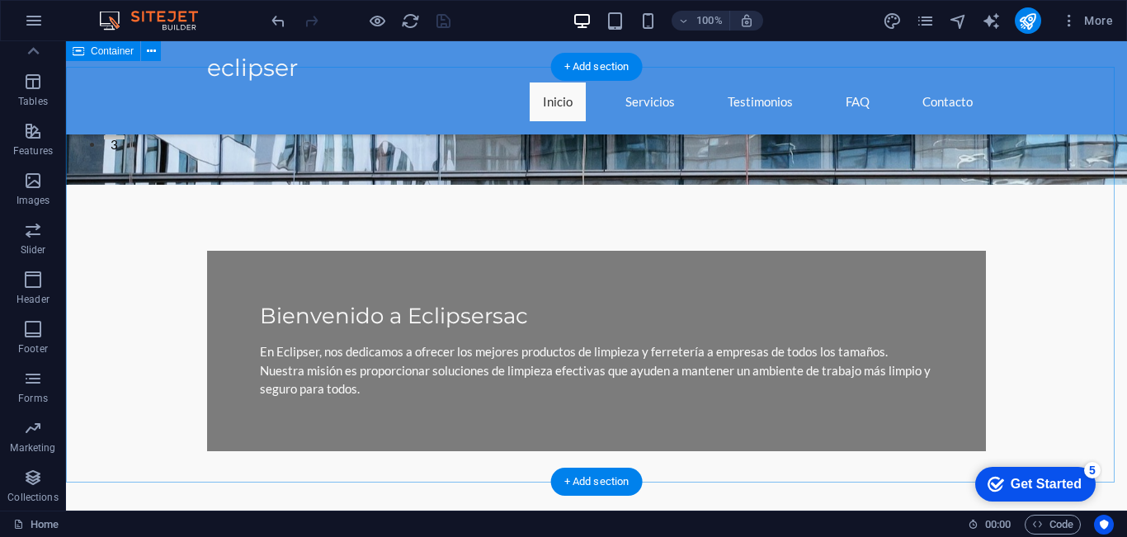
scroll to position [0, 0]
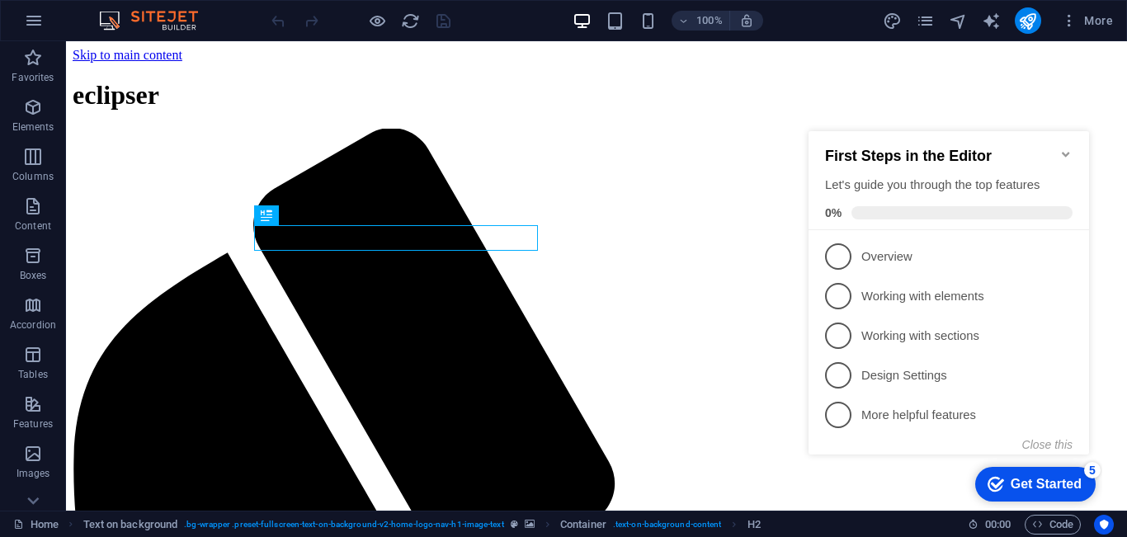
click at [1067, 148] on icon "Minimize checklist" at bounding box center [1065, 154] width 13 height 13
